Goal: Task Accomplishment & Management: Complete application form

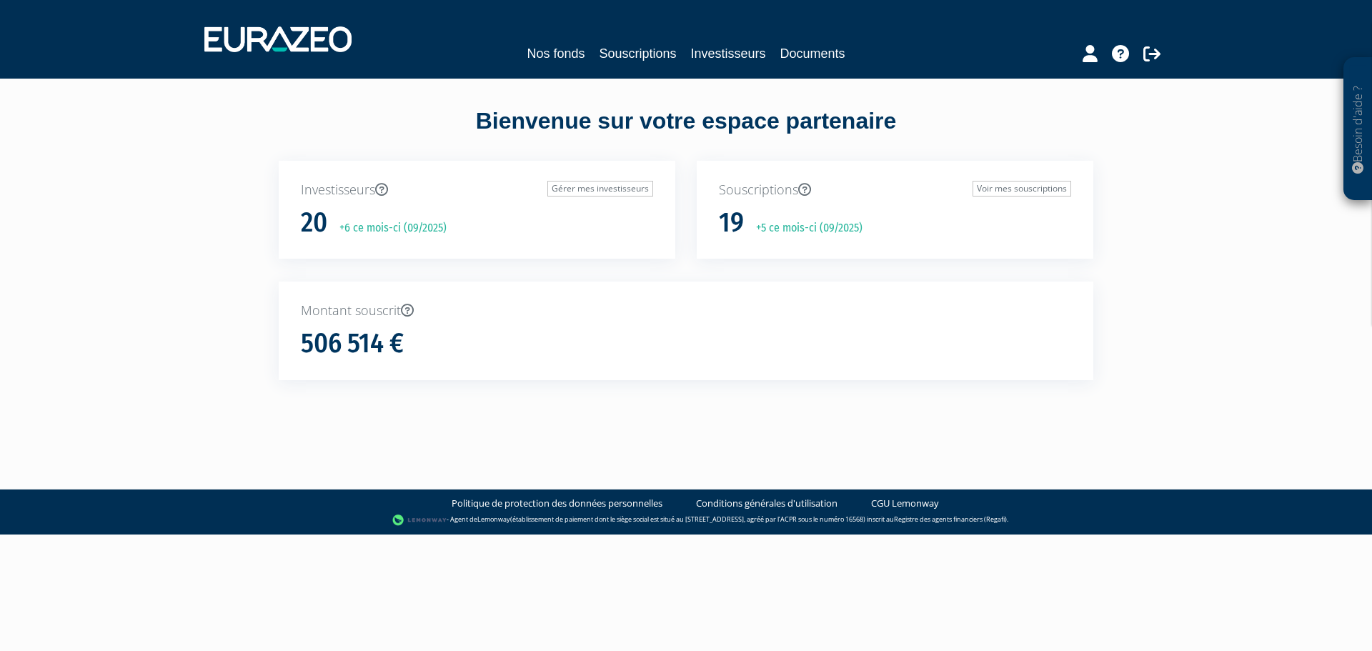
click at [588, 62] on div "Nos fonds Souscriptions Investisseurs Documents" at bounding box center [685, 54] width 657 height 20
click at [636, 64] on div "Nos fonds Souscriptions Investisseurs Documents" at bounding box center [687, 39] width 986 height 53
click at [644, 51] on link "Souscriptions" at bounding box center [637, 54] width 77 height 20
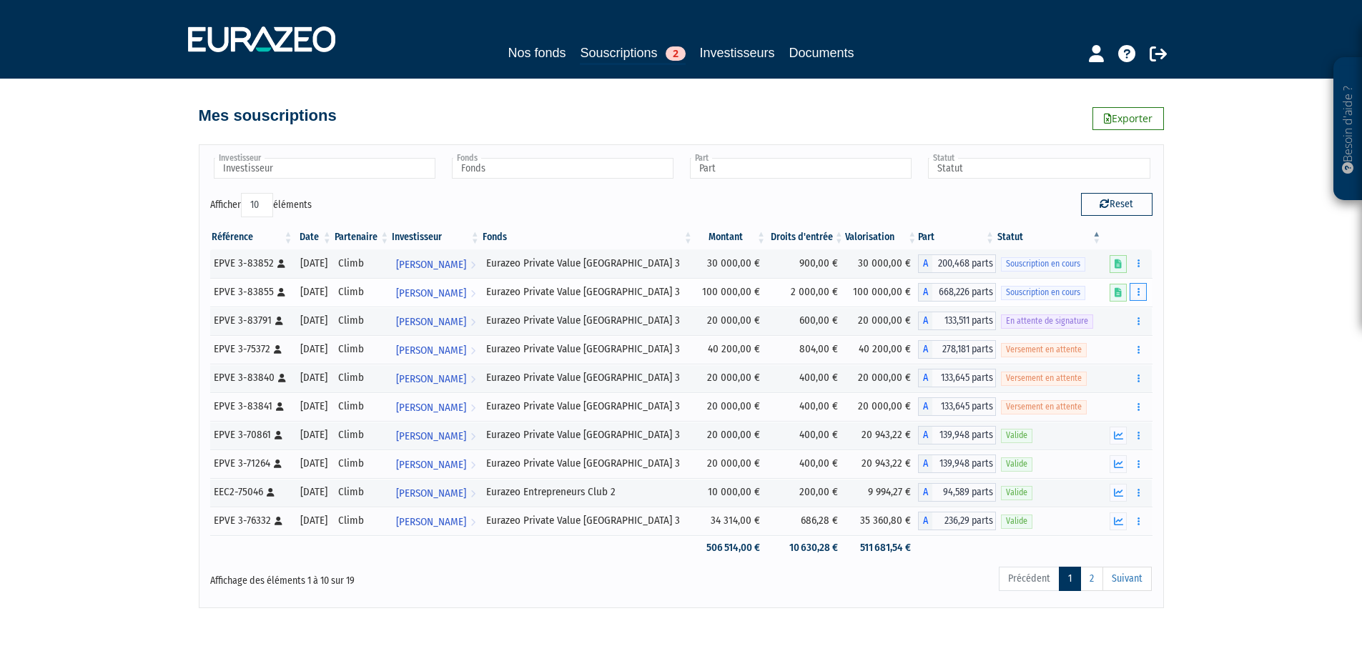
click at [1133, 288] on button "button" at bounding box center [1137, 292] width 17 height 18
click at [1112, 292] on link at bounding box center [1117, 293] width 17 height 18
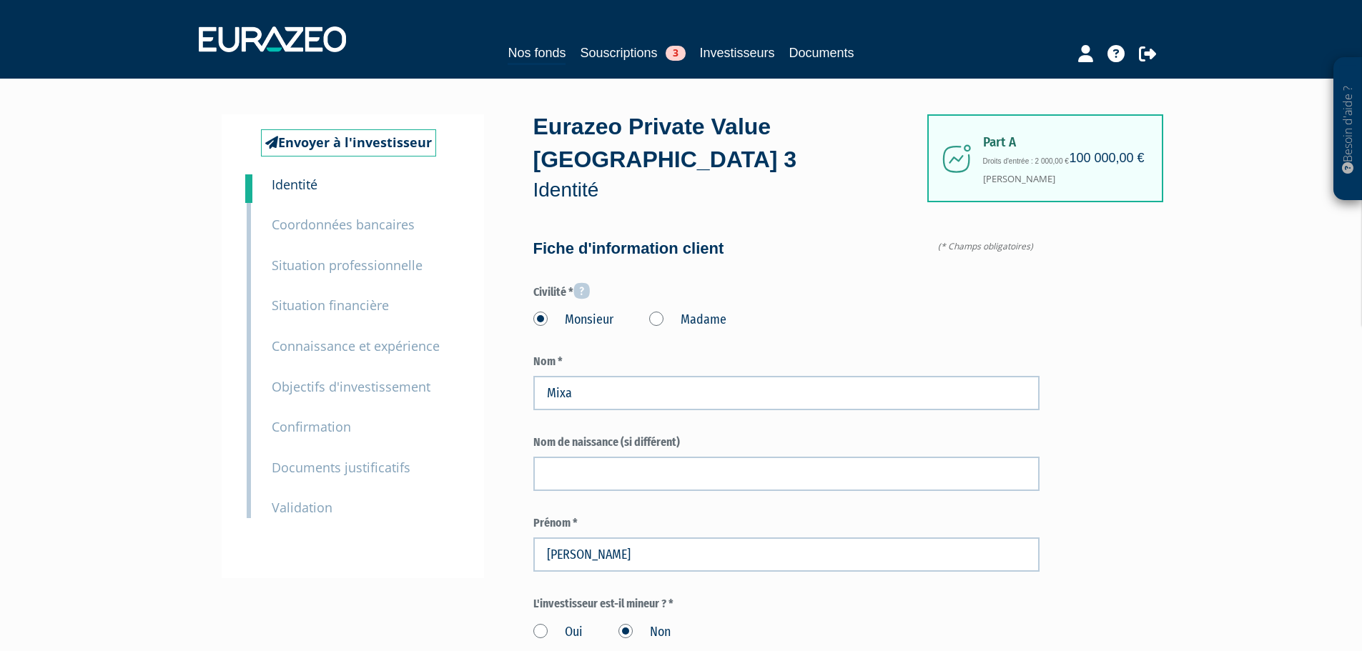
type input "6 95 33 06 66"
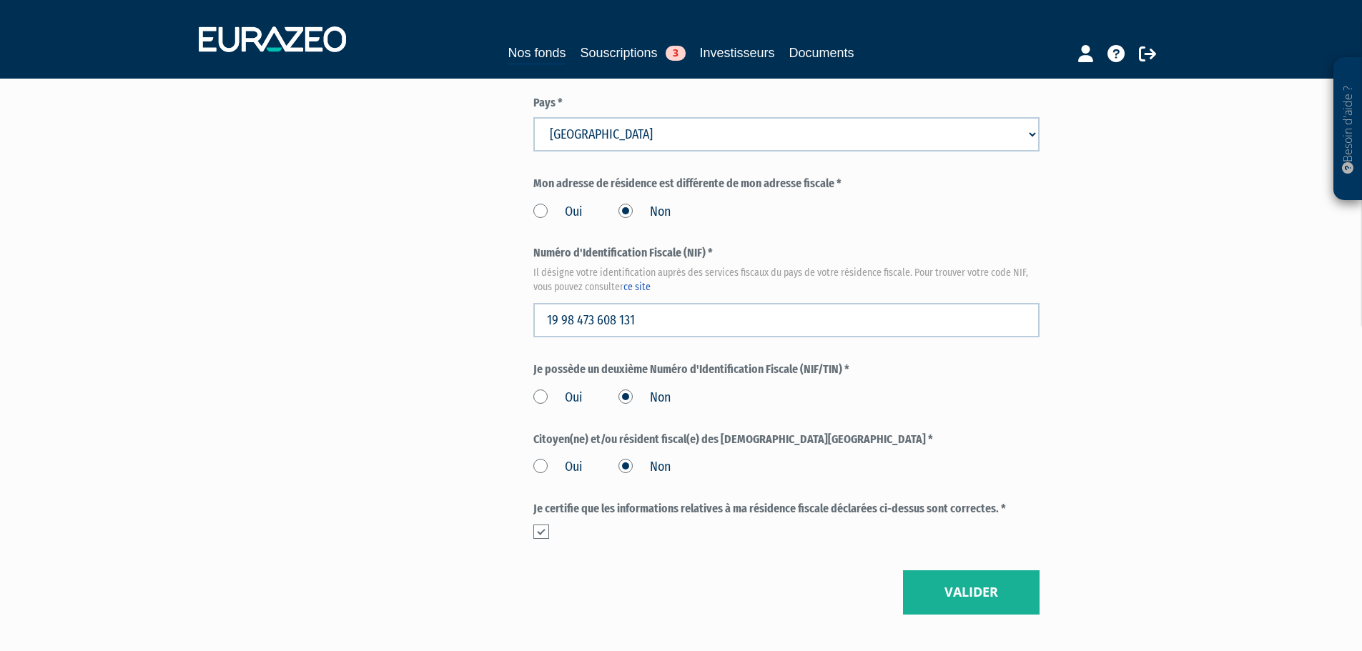
scroll to position [1613, 0]
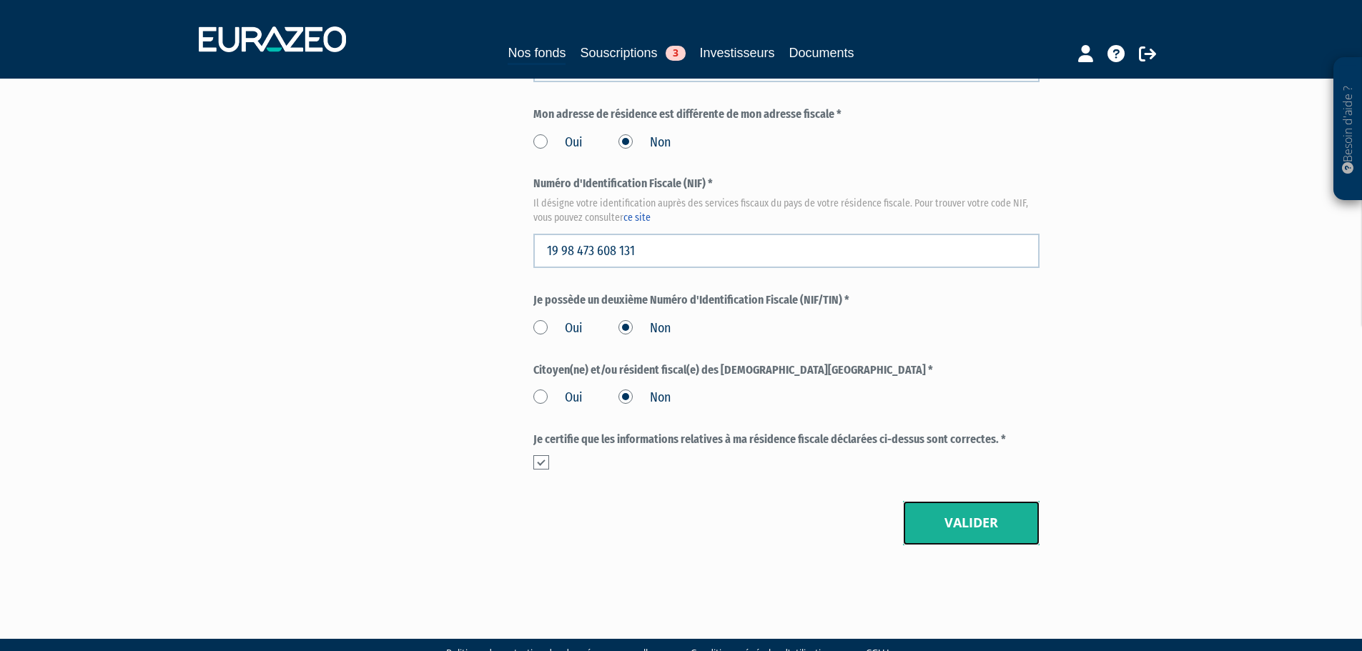
click at [966, 501] on button "Valider" at bounding box center [971, 523] width 137 height 44
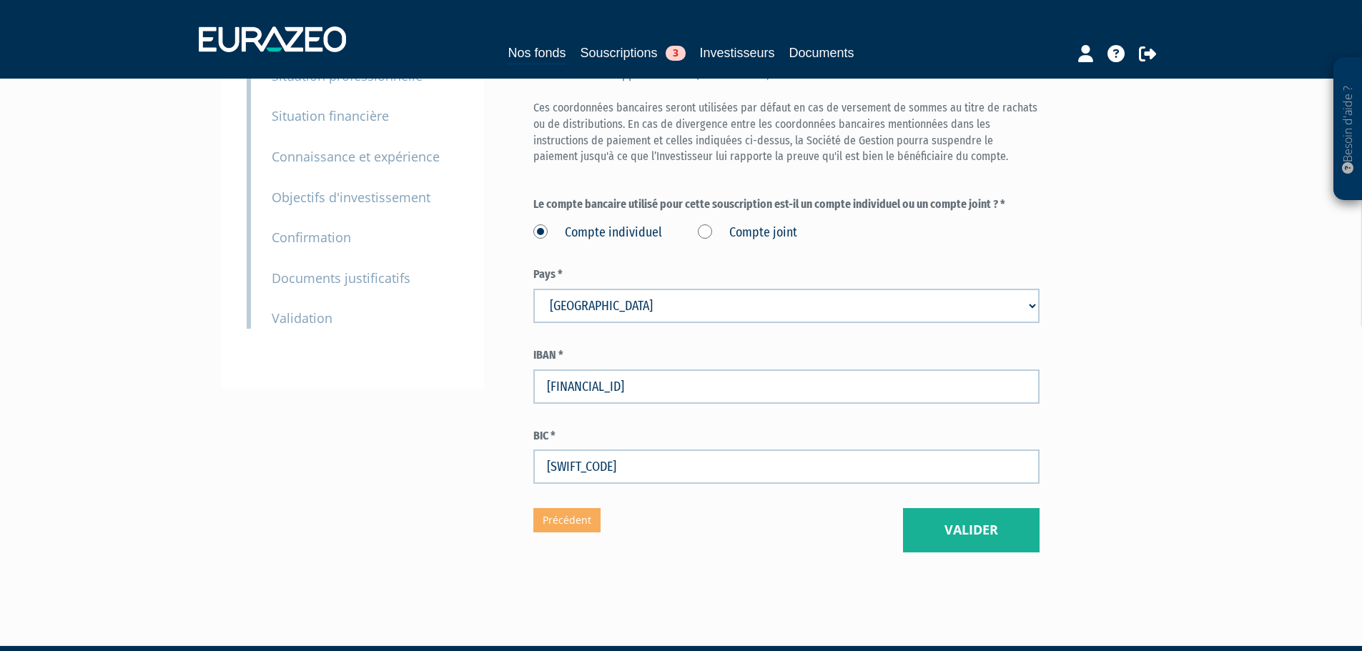
scroll to position [197, 0]
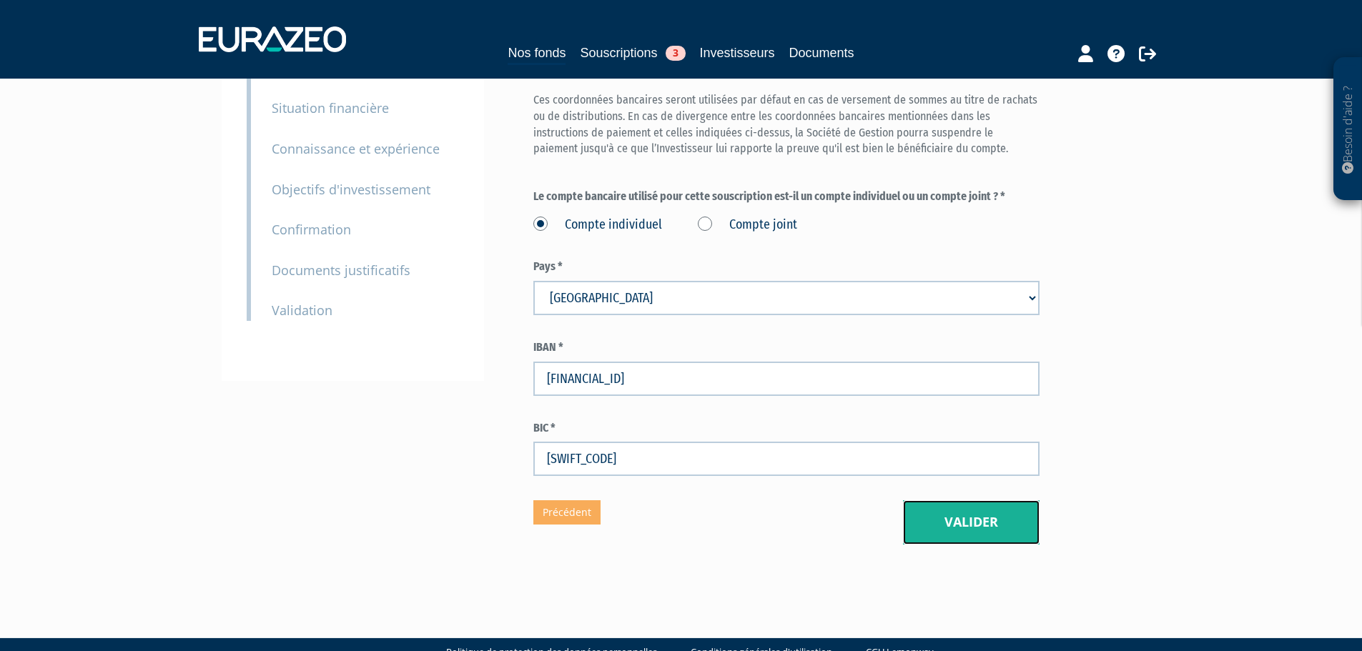
click at [976, 500] on button "Valider" at bounding box center [971, 522] width 137 height 44
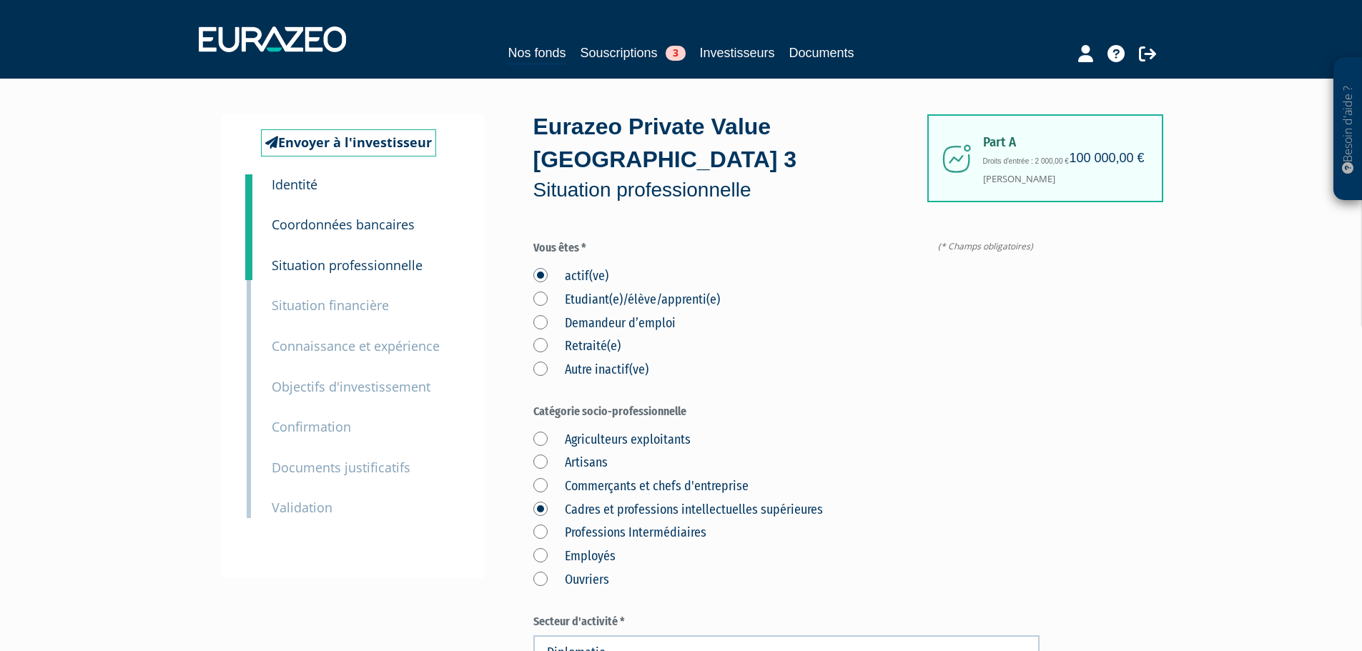
click at [301, 179] on small "Identité" at bounding box center [295, 184] width 46 height 17
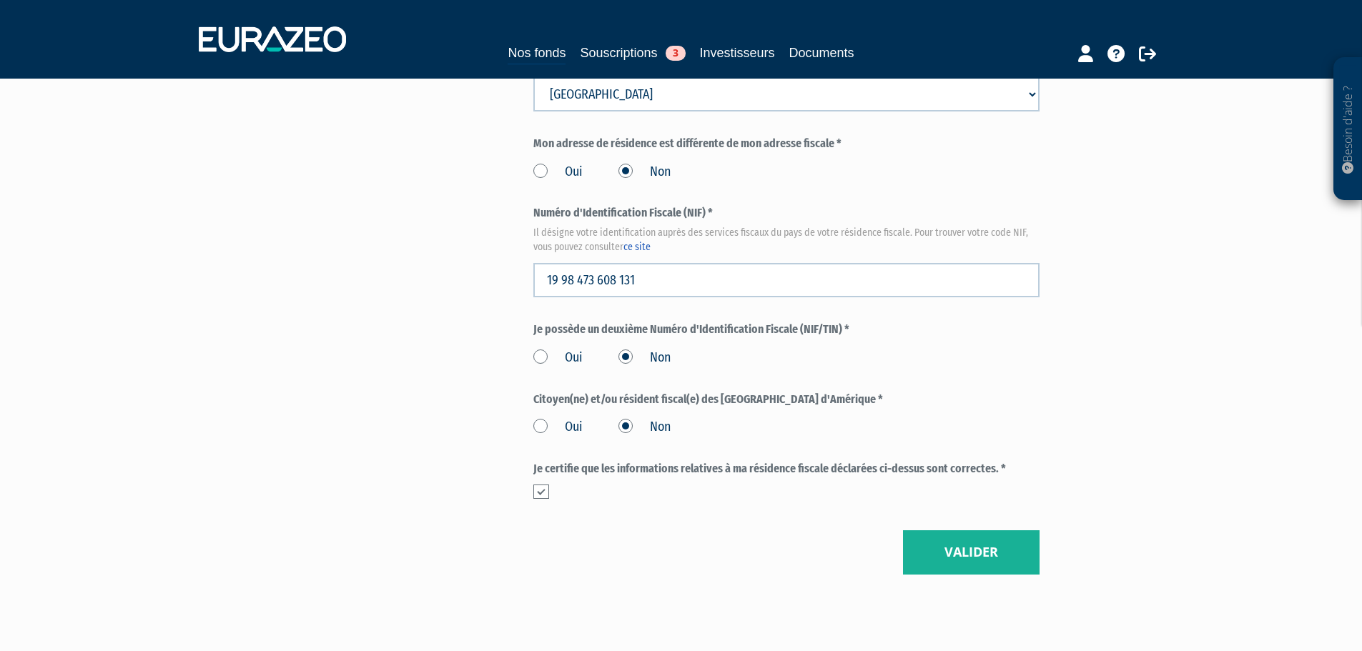
scroll to position [1613, 0]
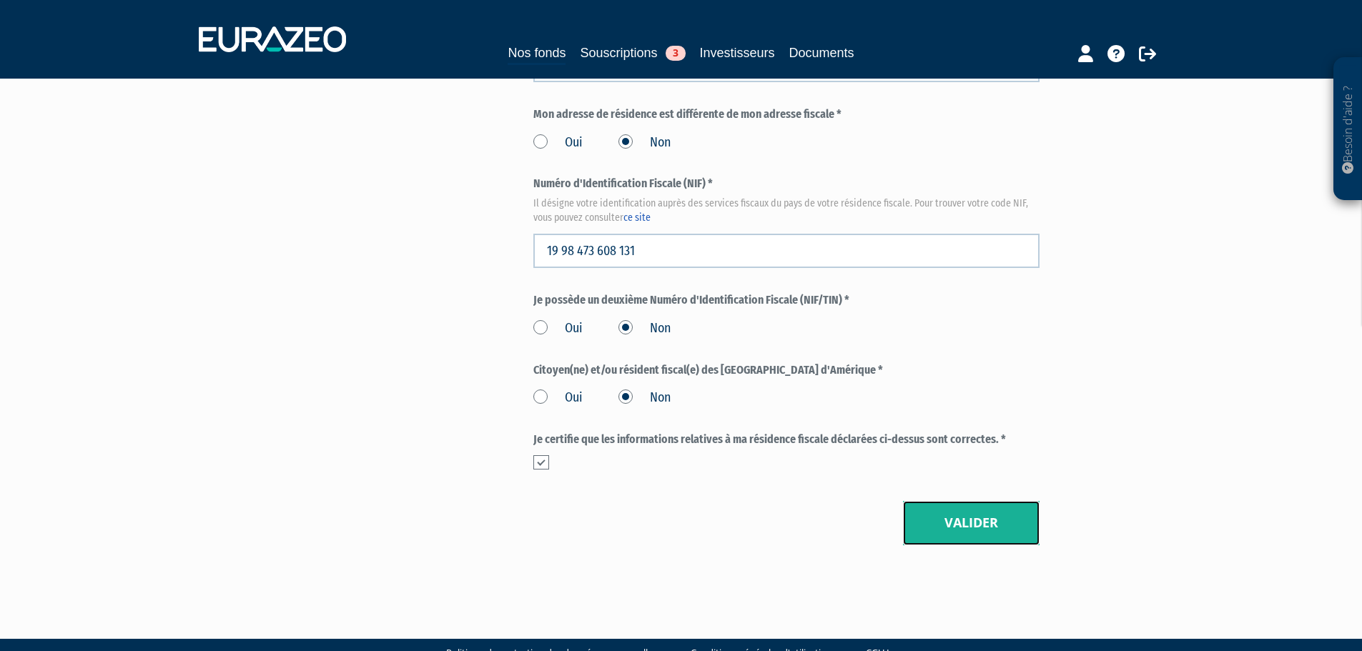
click at [1023, 501] on button "Valider" at bounding box center [971, 523] width 137 height 44
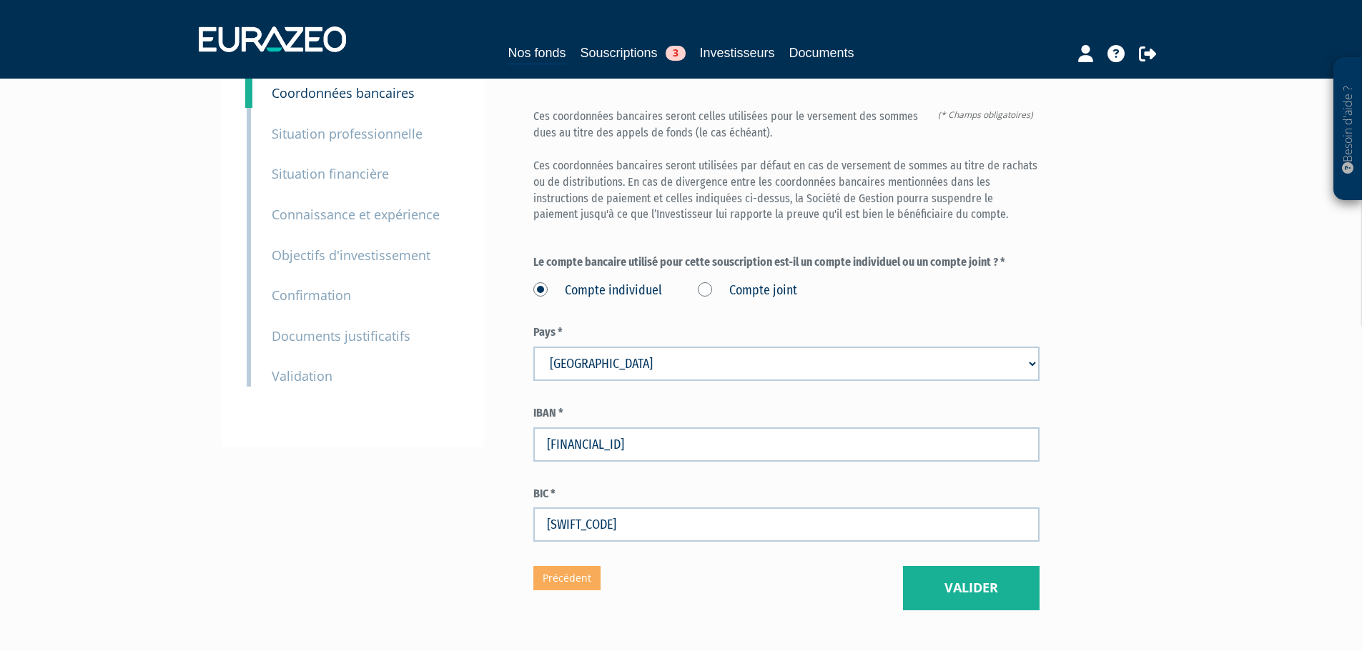
scroll to position [197, 0]
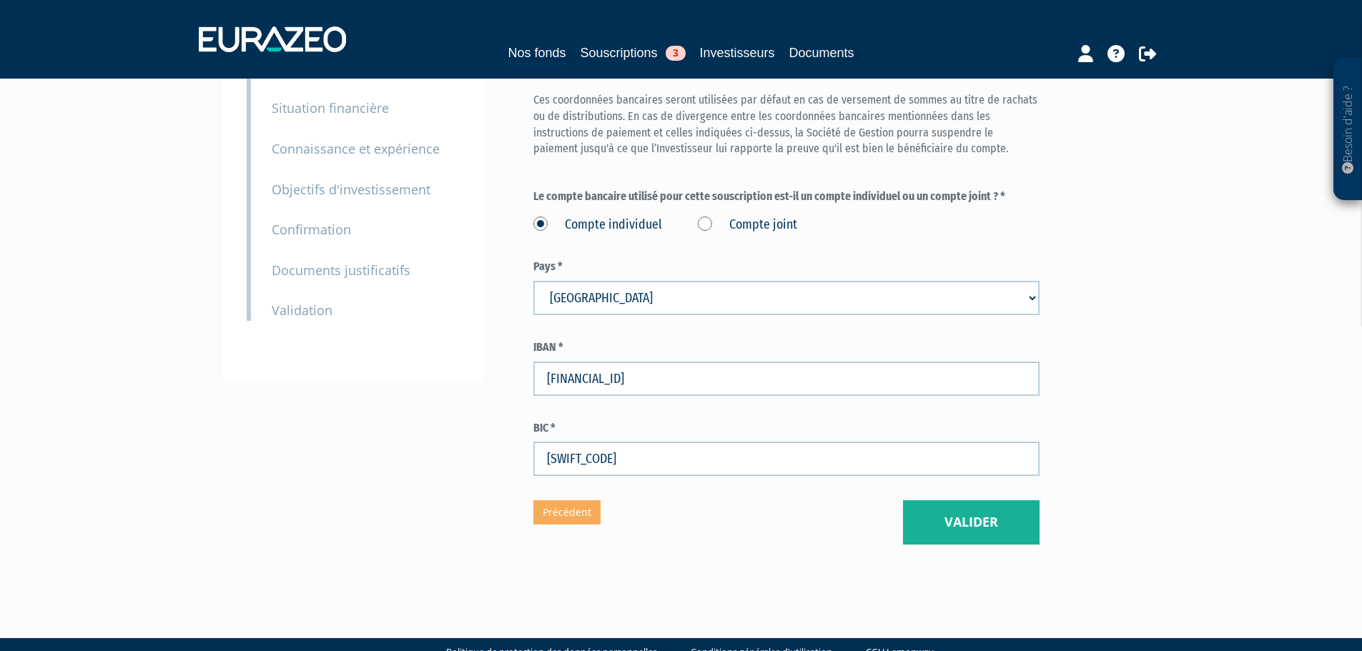
click at [982, 524] on div "Envoyer à l'investisseur 1 Identité 2 Coordonnées bancaires 3 Situation profess…" at bounding box center [681, 230] width 898 height 699
click at [982, 513] on div "Envoyer à l'investisseur 1 Identité 2 Coordonnées bancaires 3 Situation profess…" at bounding box center [681, 230] width 898 height 699
click at [986, 502] on button "Valider" at bounding box center [971, 522] width 137 height 44
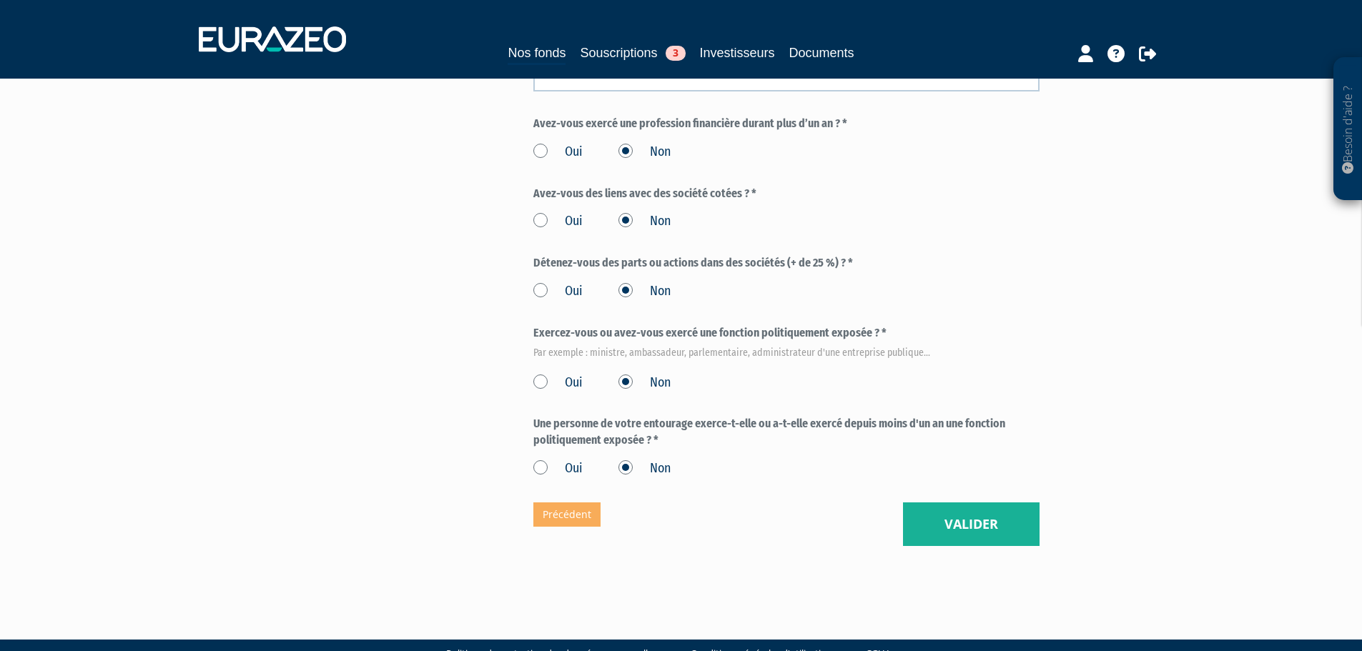
scroll to position [741, 0]
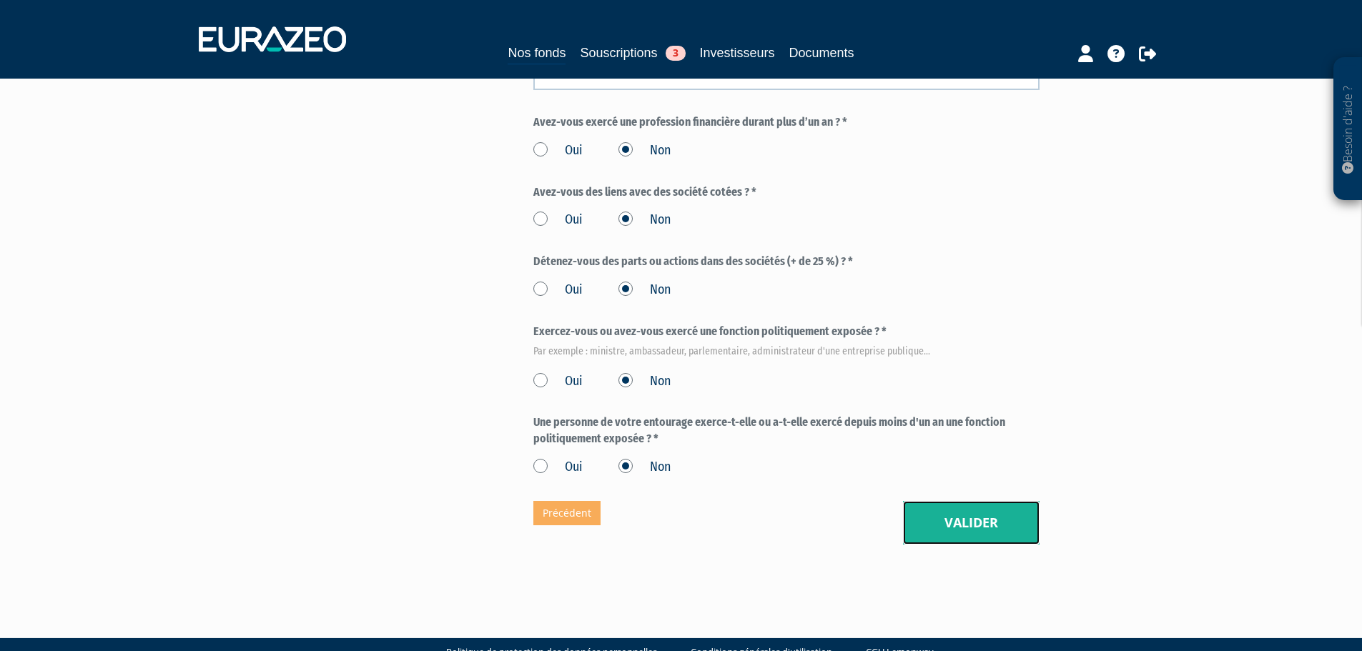
click at [955, 507] on button "Valider" at bounding box center [971, 523] width 137 height 44
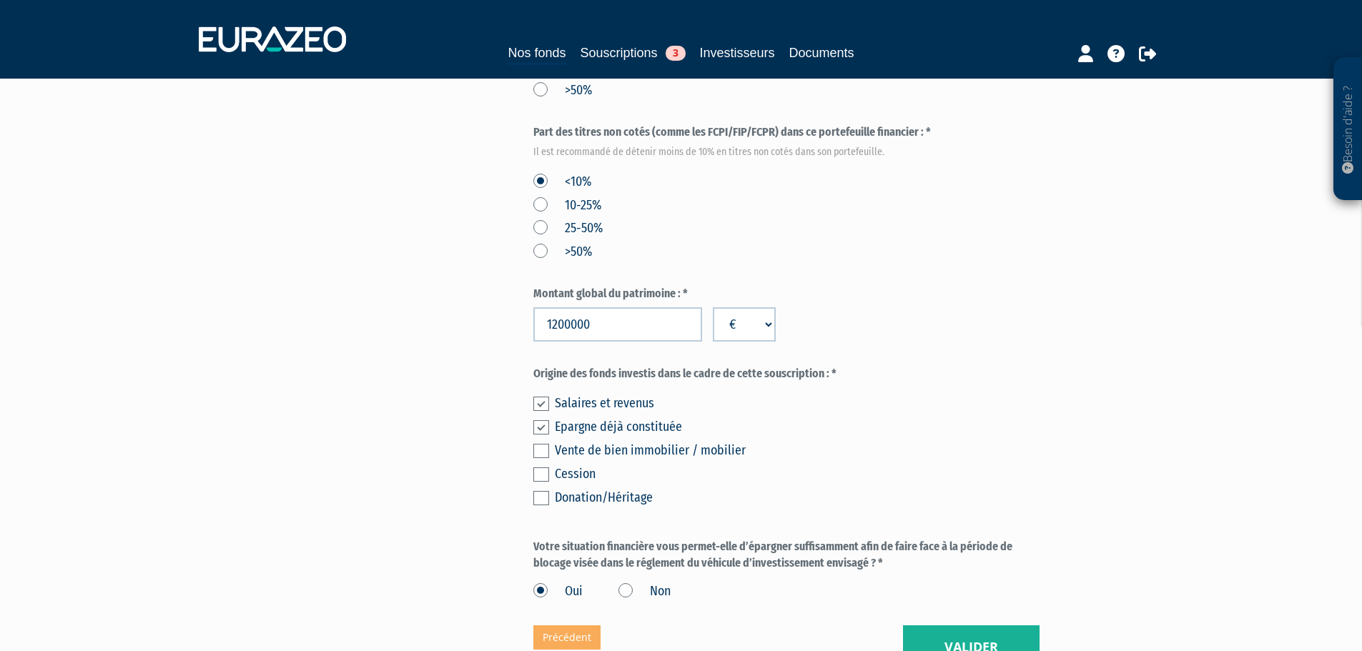
scroll to position [808, 0]
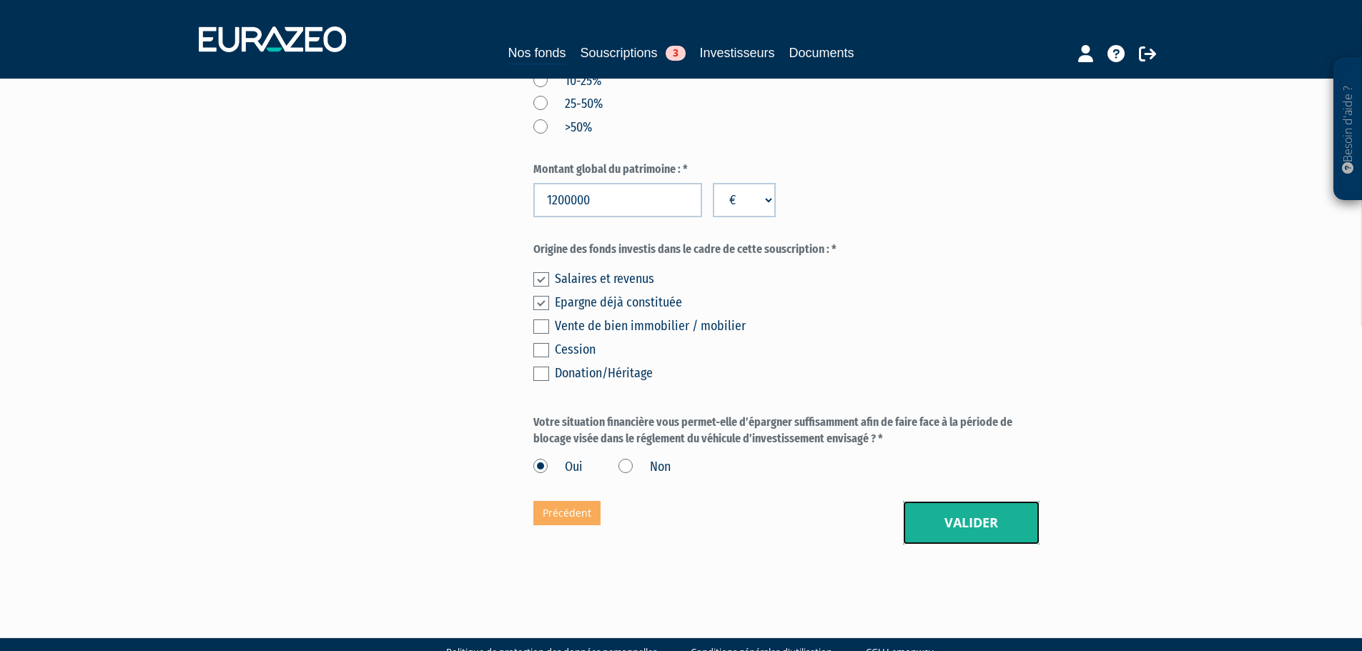
click at [920, 501] on button "Valider" at bounding box center [971, 523] width 137 height 44
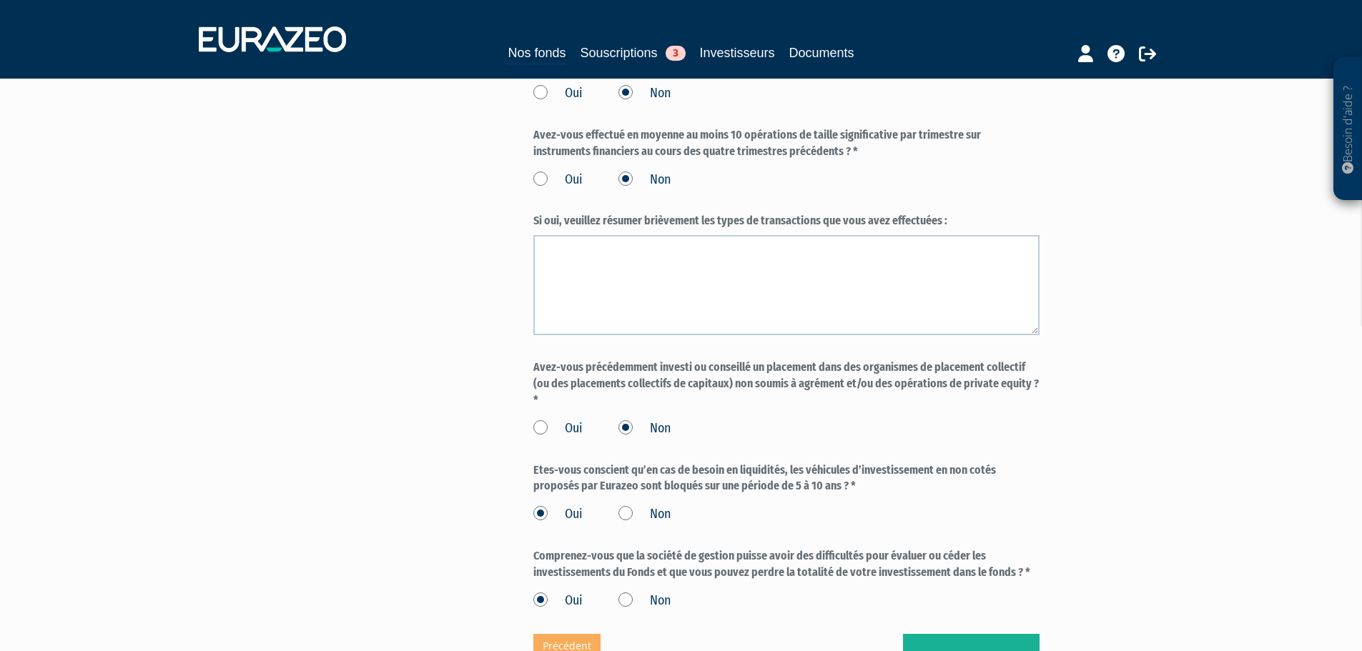
scroll to position [1175, 0]
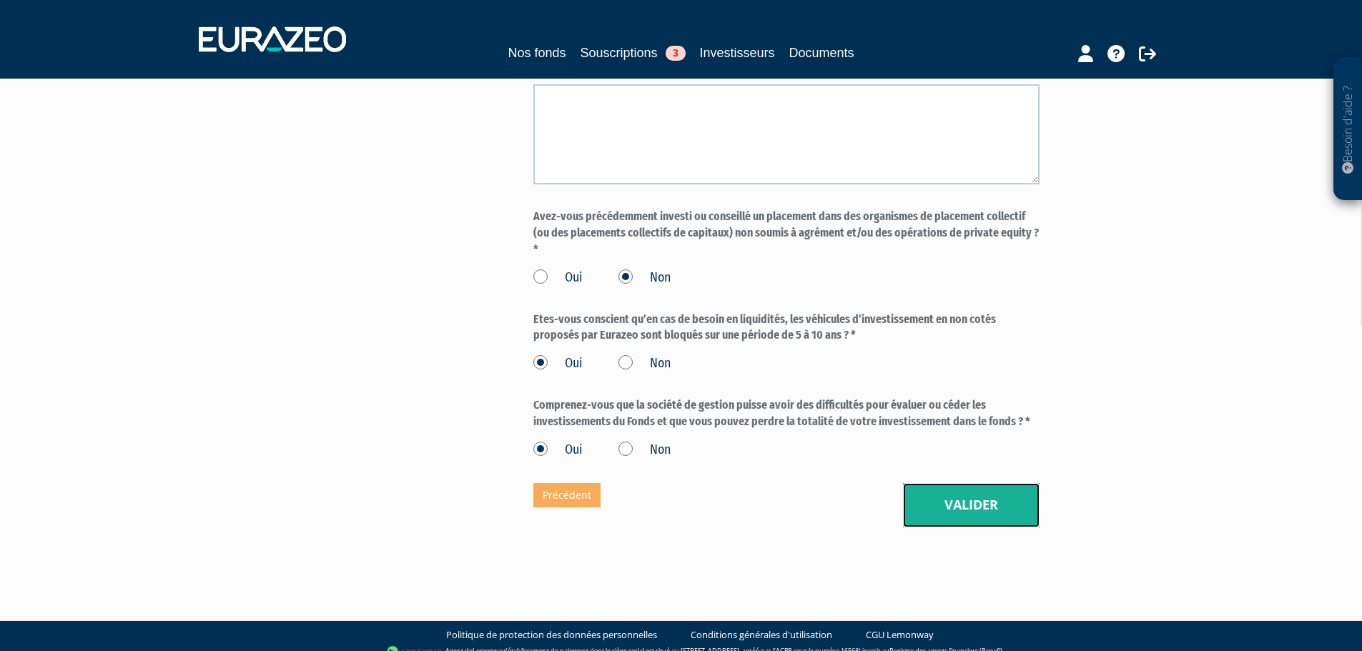
click at [958, 495] on button "Valider" at bounding box center [971, 505] width 137 height 44
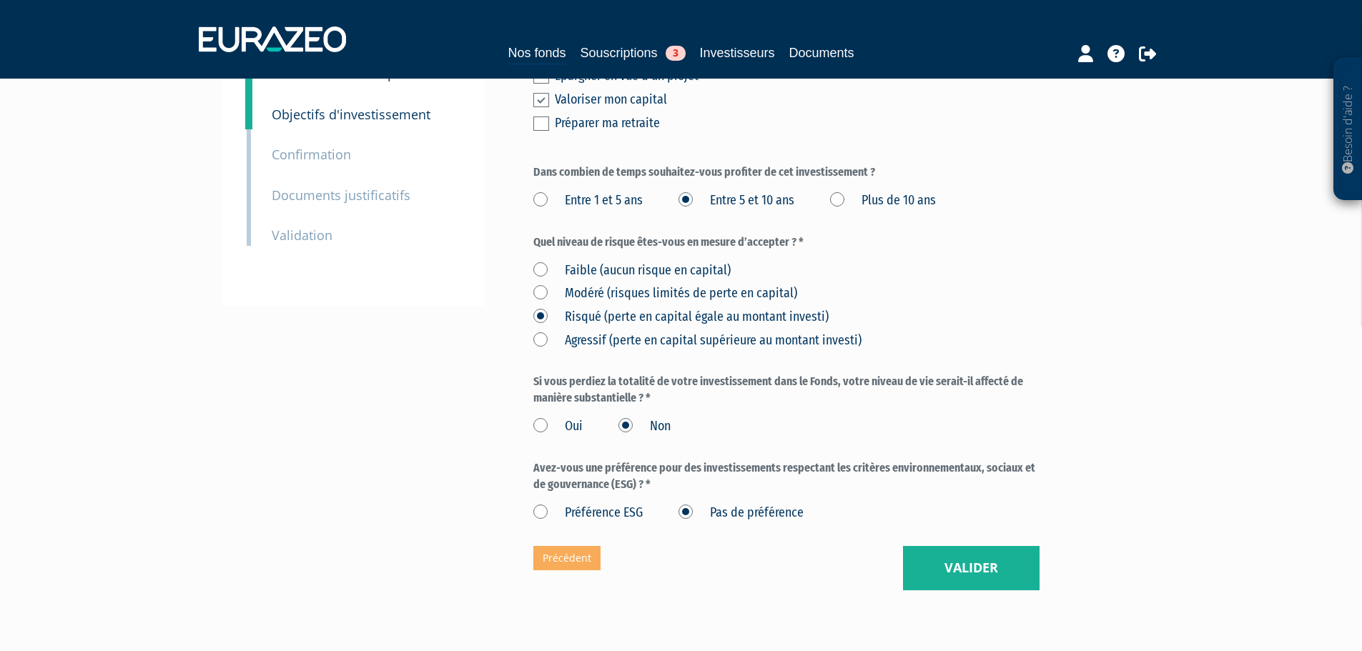
scroll to position [317, 0]
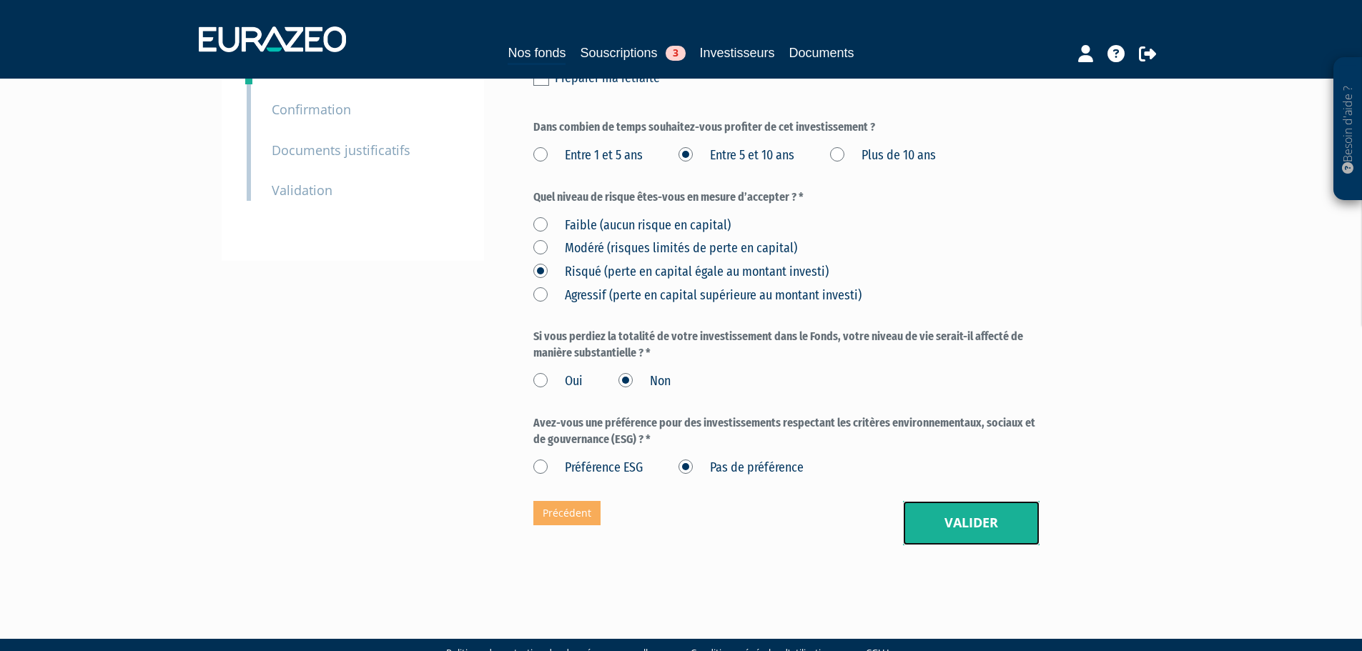
click at [961, 501] on button "Valider" at bounding box center [971, 523] width 137 height 44
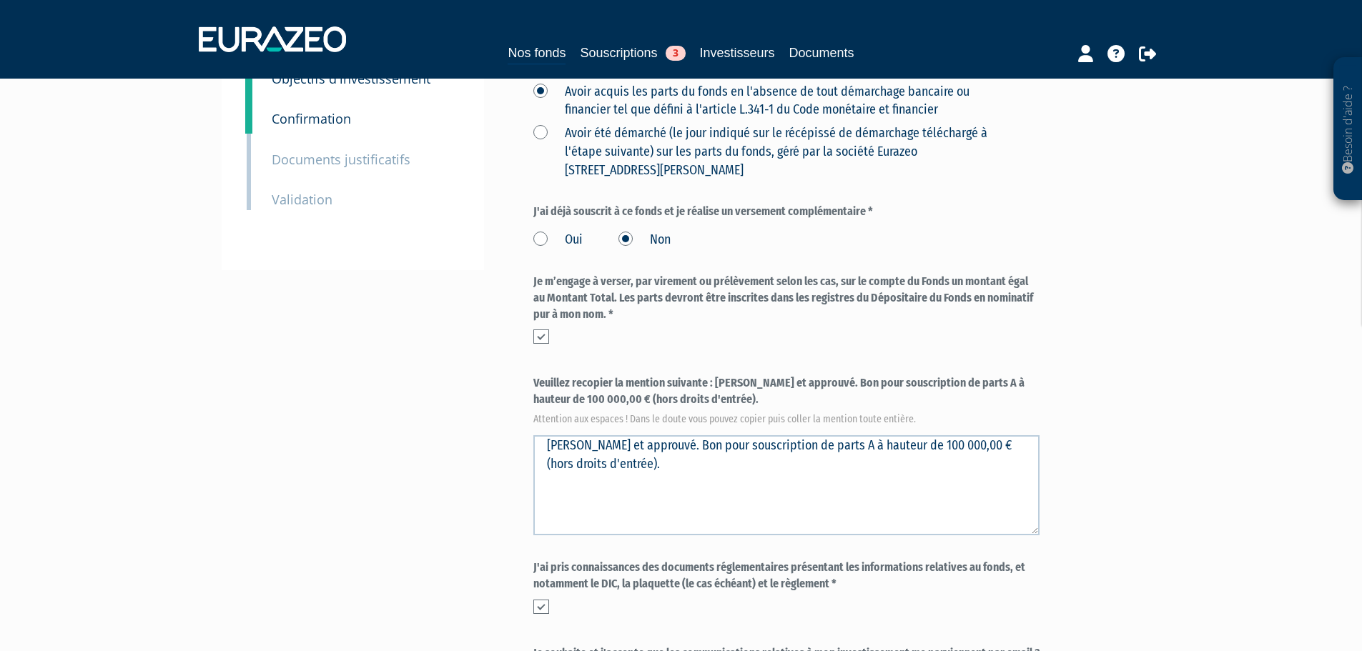
scroll to position [538, 0]
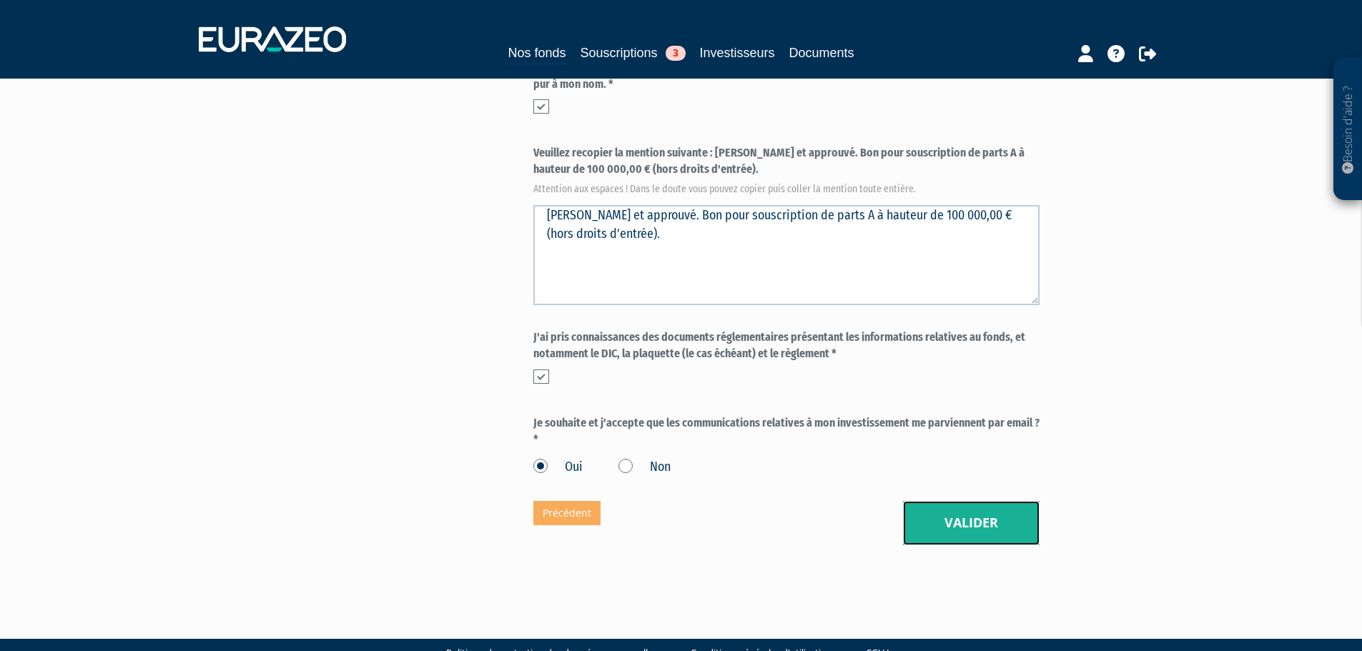
click at [1001, 501] on button "Valider" at bounding box center [971, 523] width 137 height 44
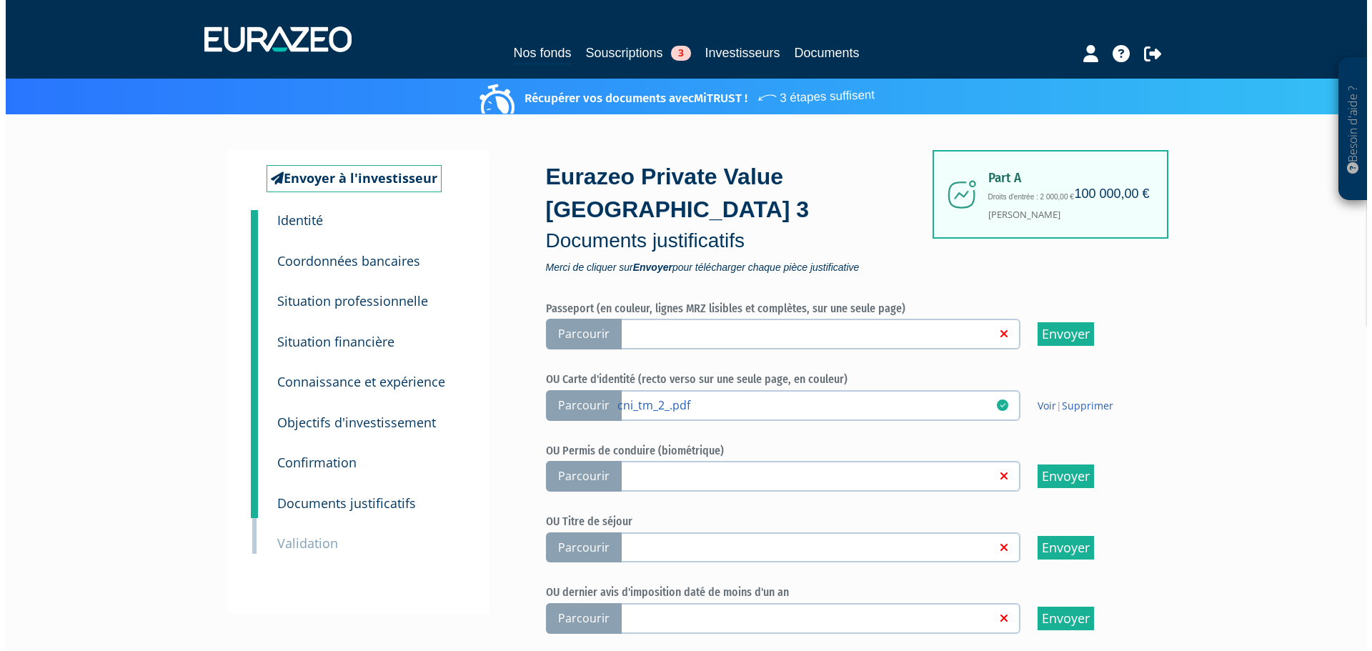
scroll to position [485, 0]
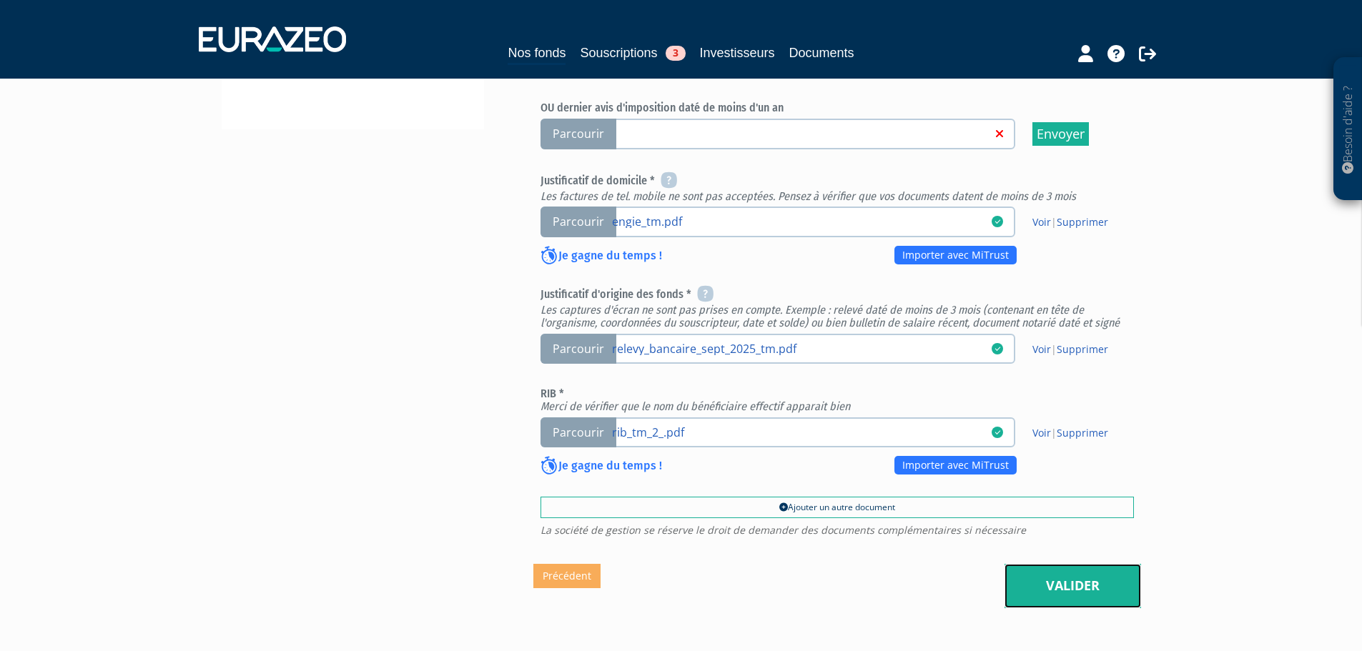
click at [1061, 564] on link "Valider" at bounding box center [1072, 586] width 137 height 44
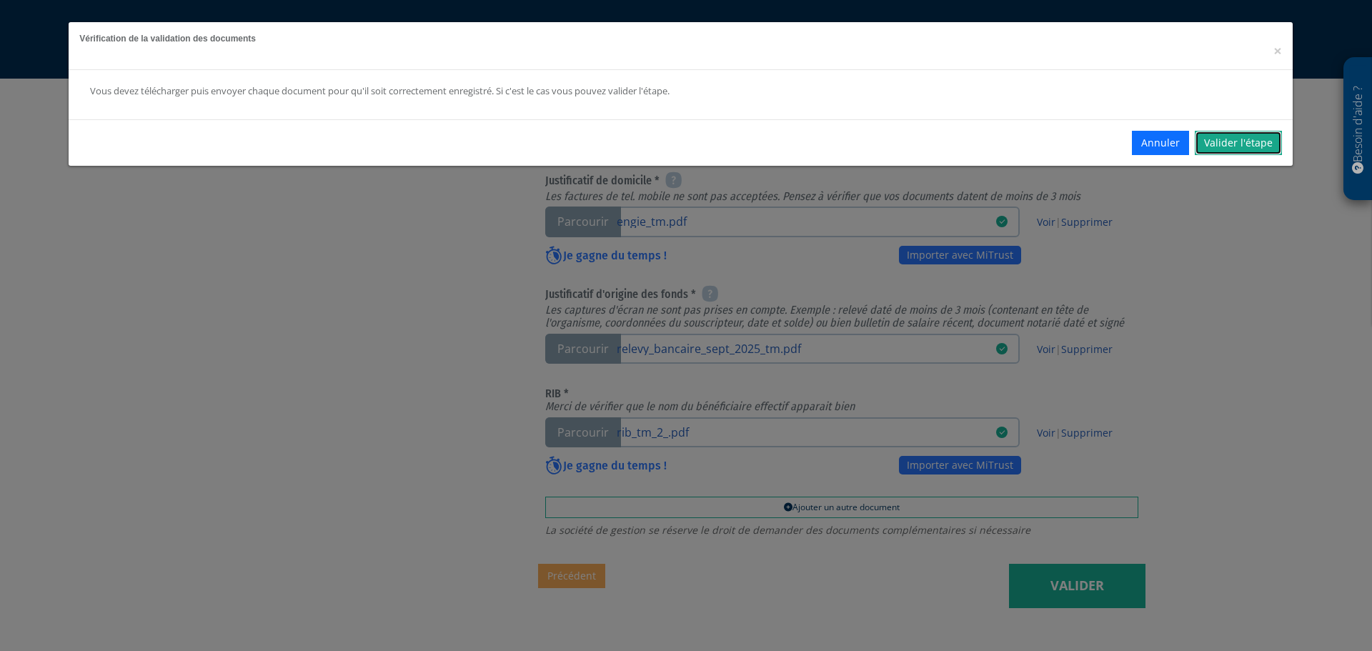
click at [1267, 135] on link "Valider l'étape" at bounding box center [1238, 143] width 87 height 24
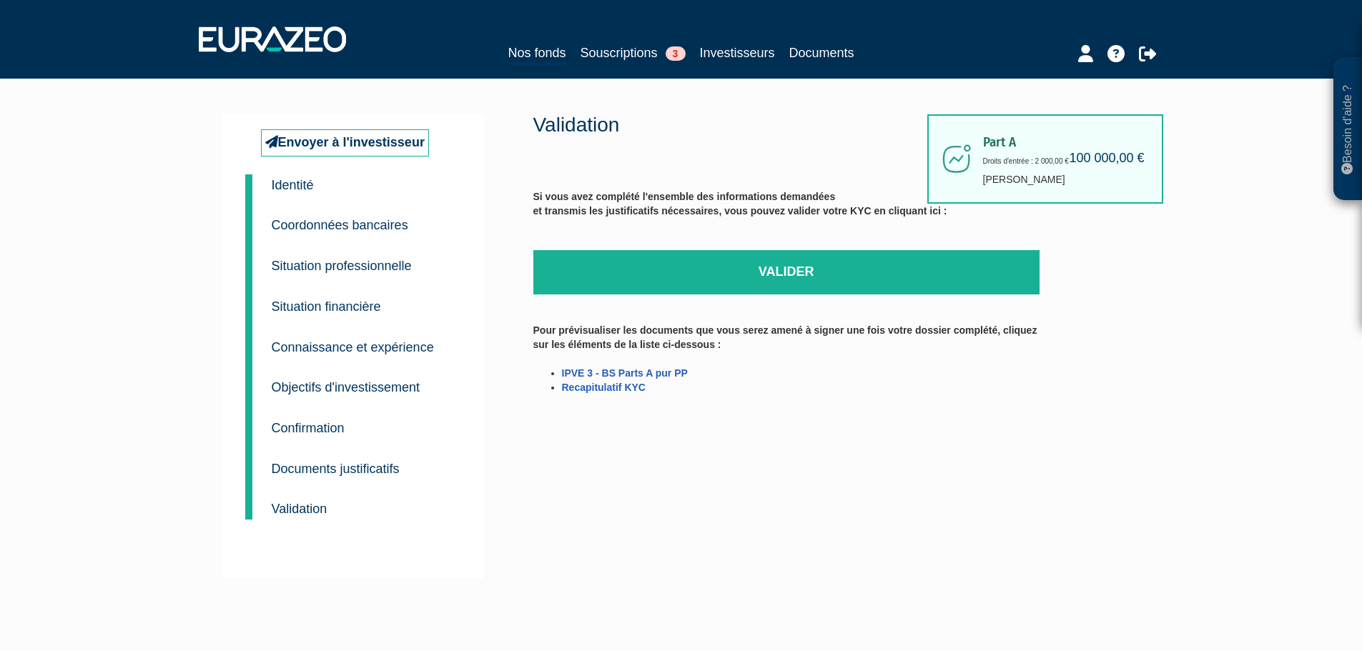
click at [968, 247] on div "Si vous avez complété l'ensemble des informations demandées et transmis les jus…" at bounding box center [786, 297] width 506 height 244
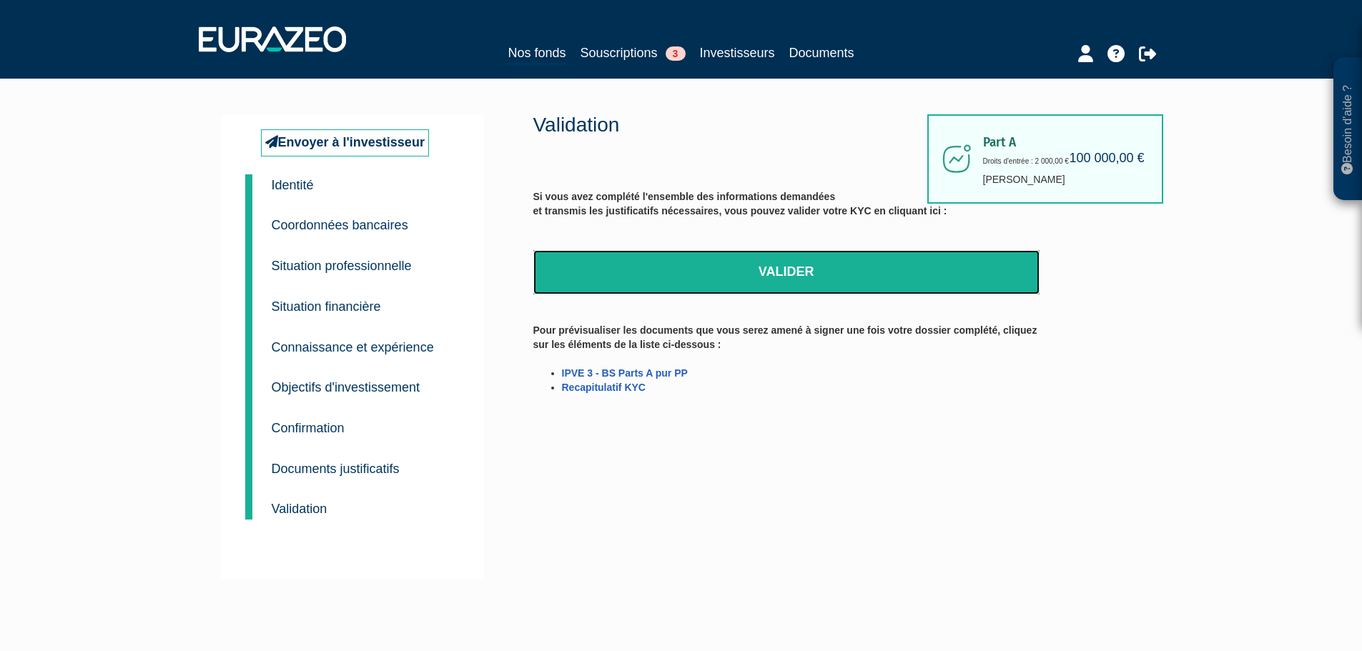
click at [962, 276] on link "Valider" at bounding box center [786, 272] width 506 height 44
